Goal: Task Accomplishment & Management: Complete application form

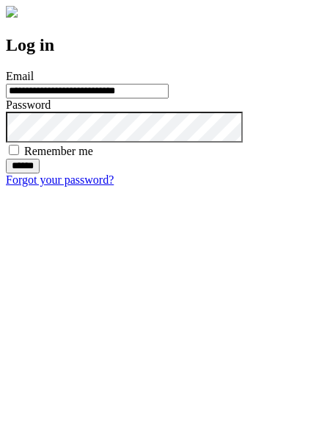
type input "**********"
click at [40, 173] on input "******" at bounding box center [23, 166] width 34 height 15
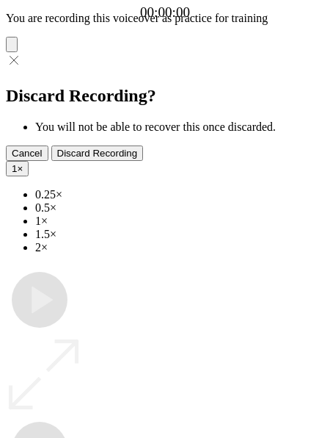
type input "**********"
